Goal: Task Accomplishment & Management: Use online tool/utility

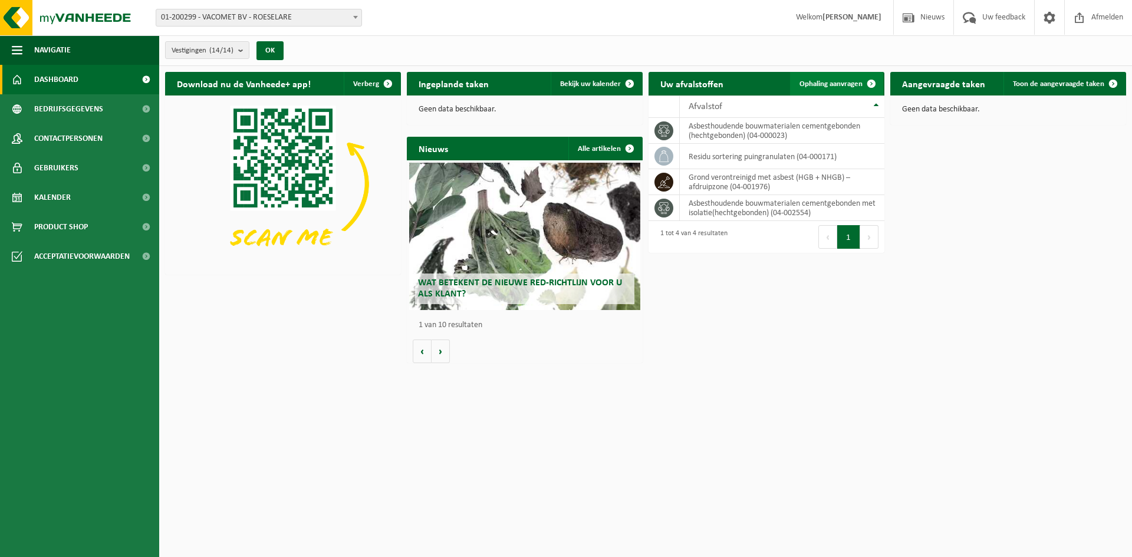
click at [815, 80] on span "Ophaling aanvragen" at bounding box center [831, 84] width 63 height 8
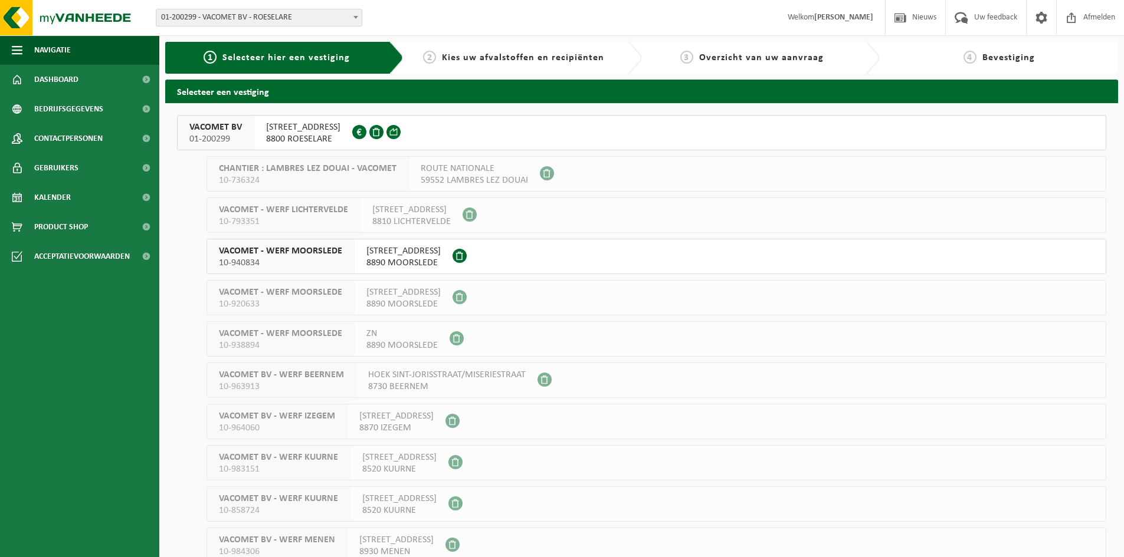
click at [297, 132] on span "REGENBEEKSTRAAT 17" at bounding box center [303, 127] width 74 height 12
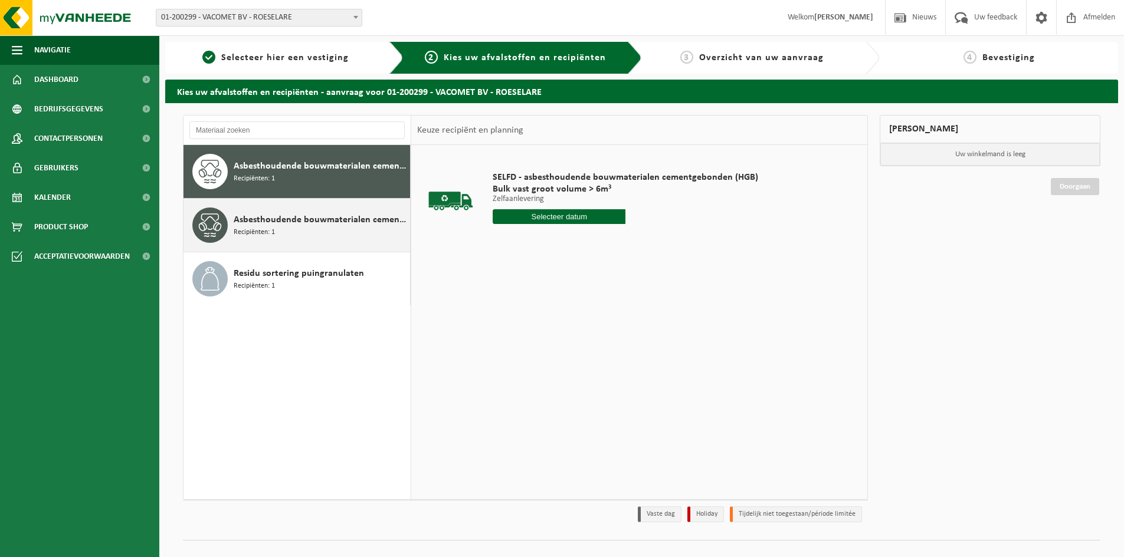
click at [269, 224] on span "Asbesthoudende bouwmaterialen cementgebonden met isolatie(hechtgebonden)" at bounding box center [320, 220] width 173 height 14
